Goal: Transaction & Acquisition: Obtain resource

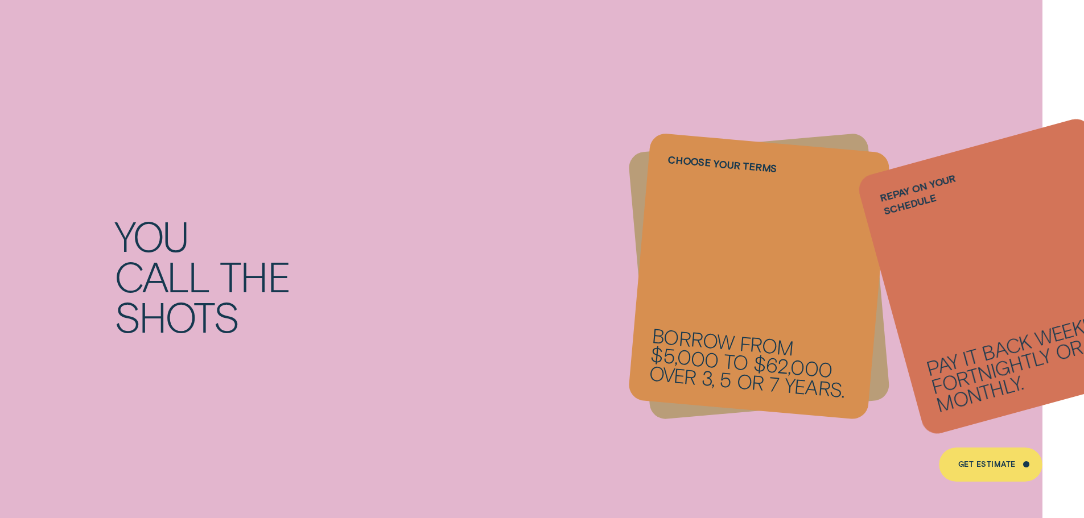
scroll to position [1735, 0]
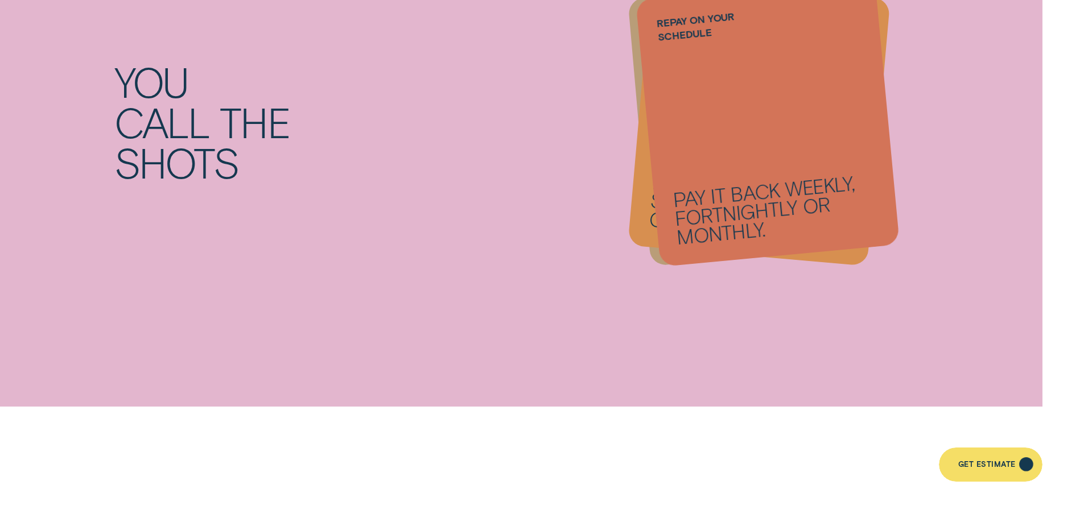
click at [999, 459] on div "Get Estimate" at bounding box center [989, 465] width 103 height 34
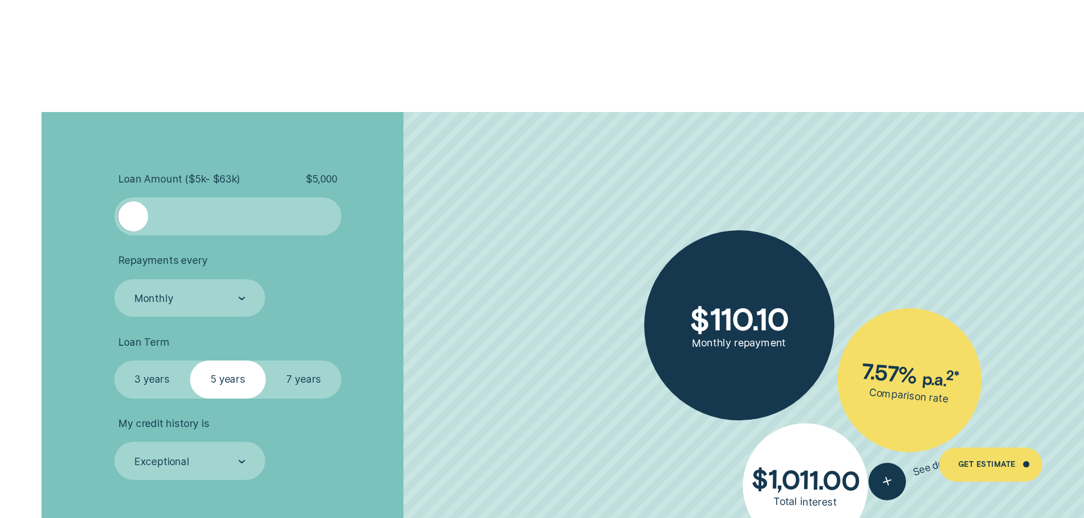
scroll to position [2588, 0]
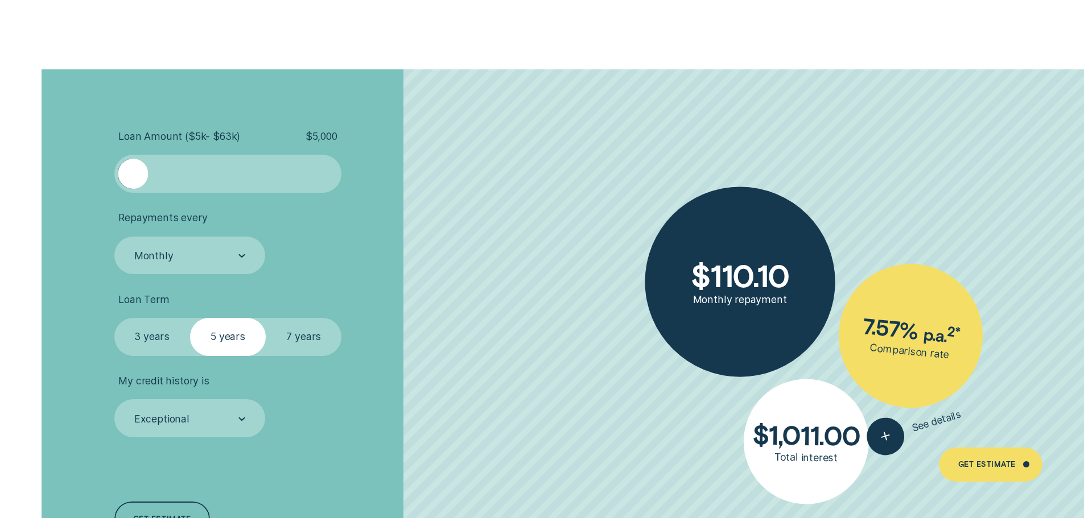
click at [213, 166] on div at bounding box center [227, 174] width 189 height 30
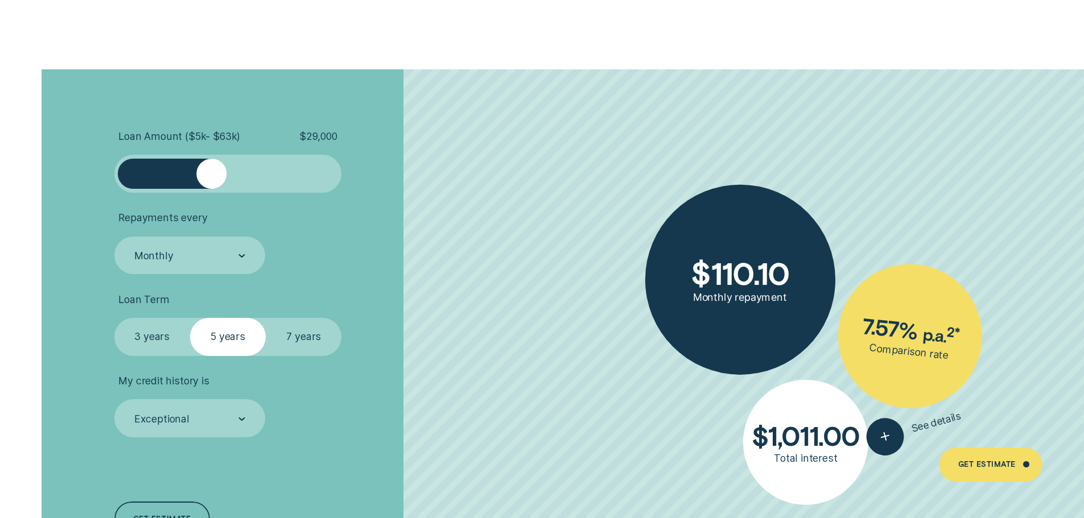
click at [268, 174] on div at bounding box center [227, 174] width 189 height 30
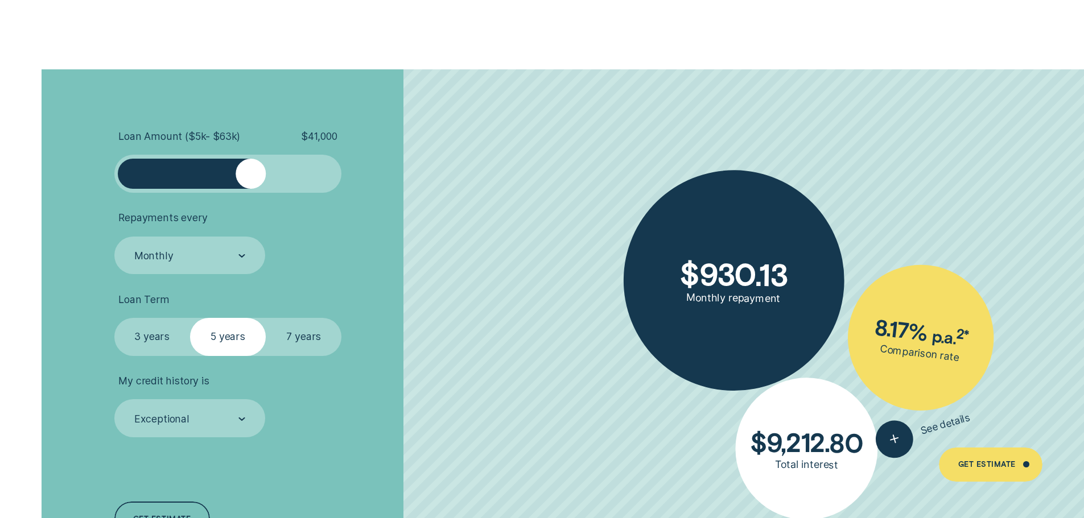
drag, startPoint x: 266, startPoint y: 180, endPoint x: 252, endPoint y: 180, distance: 14.2
click at [252, 180] on div at bounding box center [250, 174] width 30 height 30
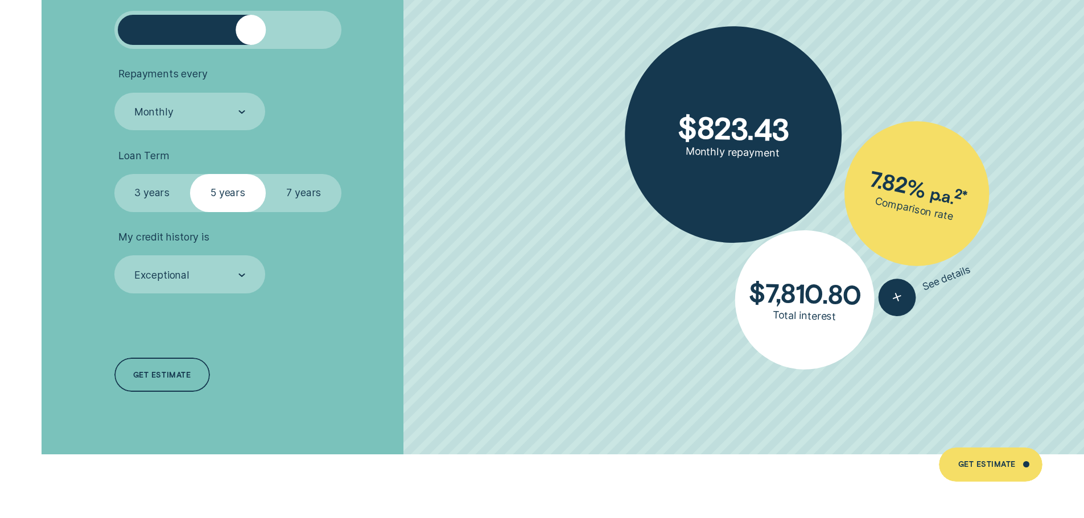
scroll to position [2730, 0]
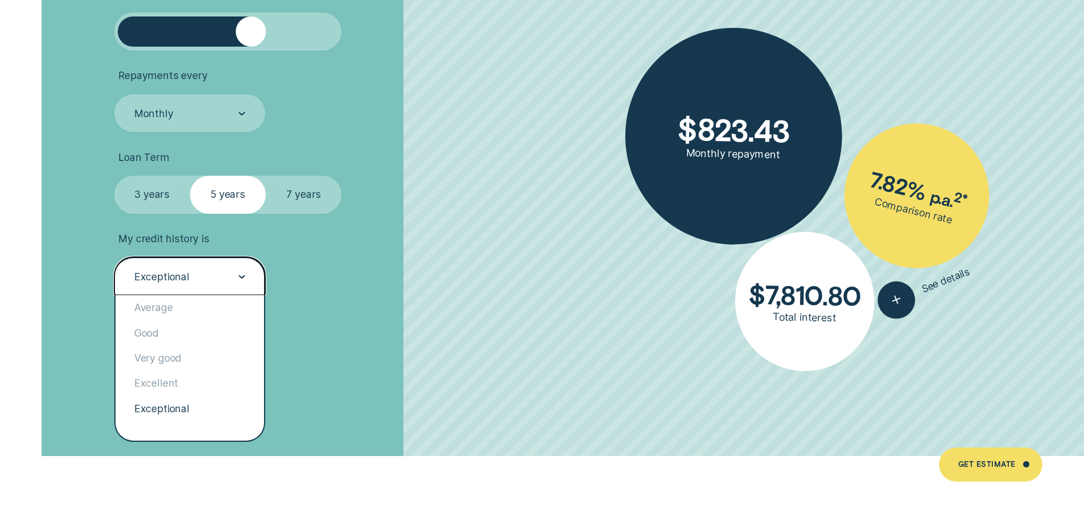
click at [205, 259] on div "Exceptional" at bounding box center [189, 276] width 151 height 38
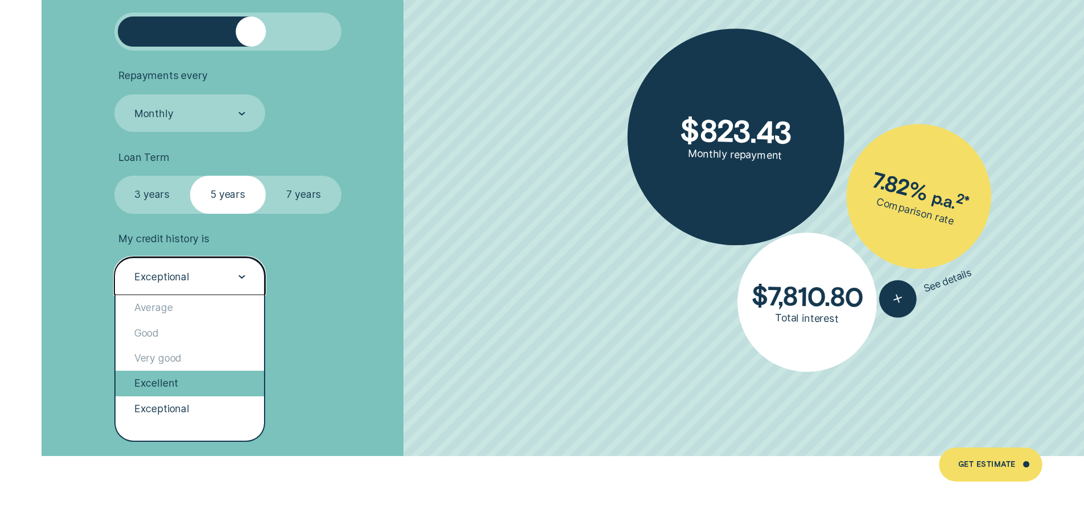
click at [172, 386] on div "Excellent" at bounding box center [189, 383] width 149 height 25
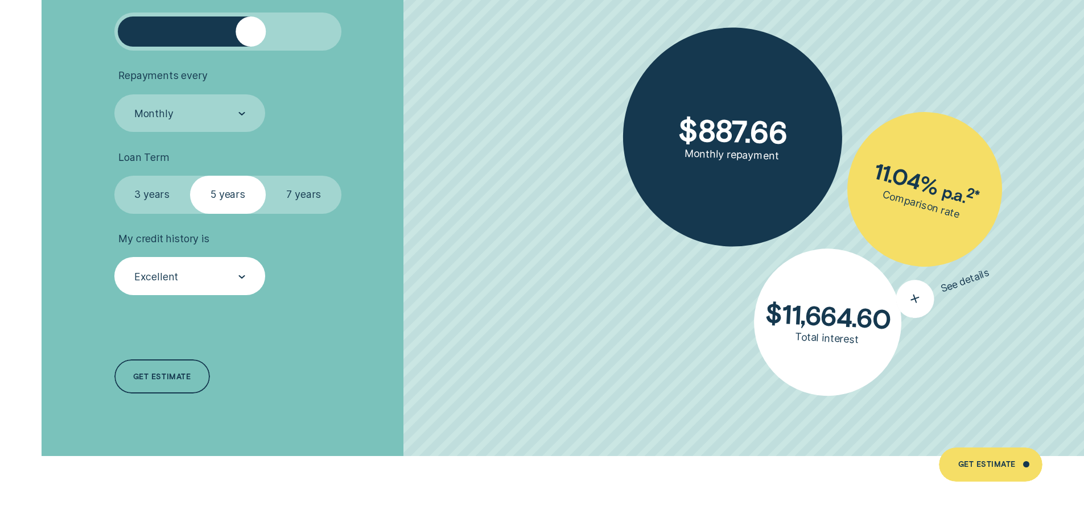
click at [910, 302] on icon "button" at bounding box center [914, 299] width 23 height 22
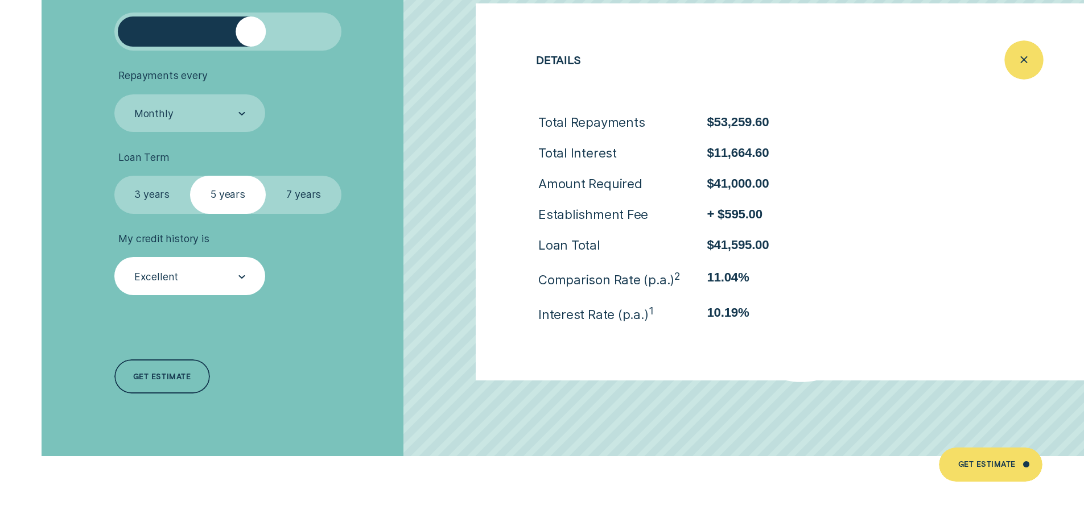
click at [1029, 63] on icon "Close loan details" at bounding box center [1023, 60] width 19 height 18
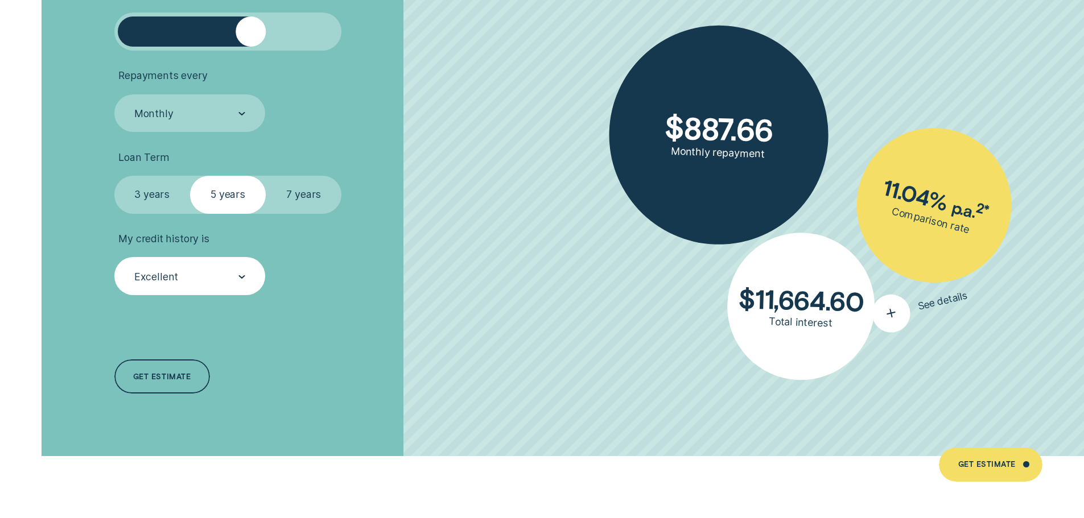
click at [898, 321] on div "button" at bounding box center [891, 314] width 46 height 46
